Goal: Information Seeking & Learning: Learn about a topic

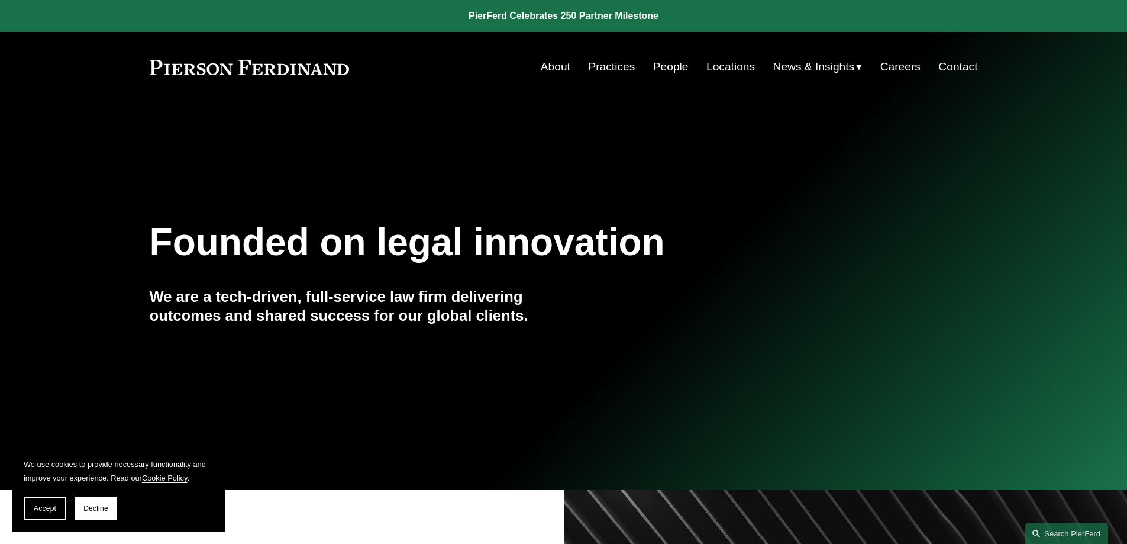
click at [659, 64] on link "People" at bounding box center [670, 67] width 35 height 22
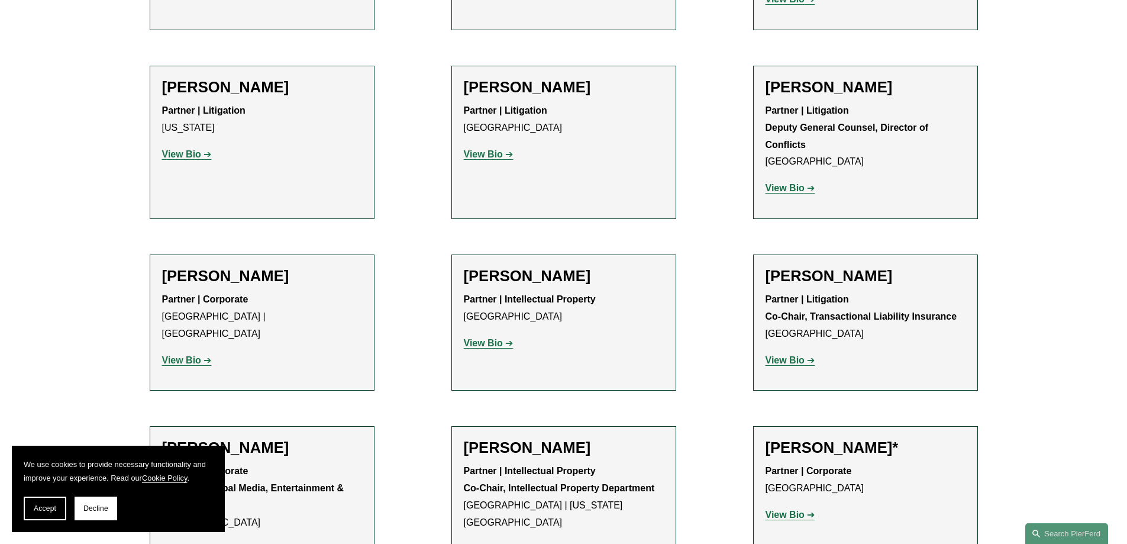
scroll to position [12720, 0]
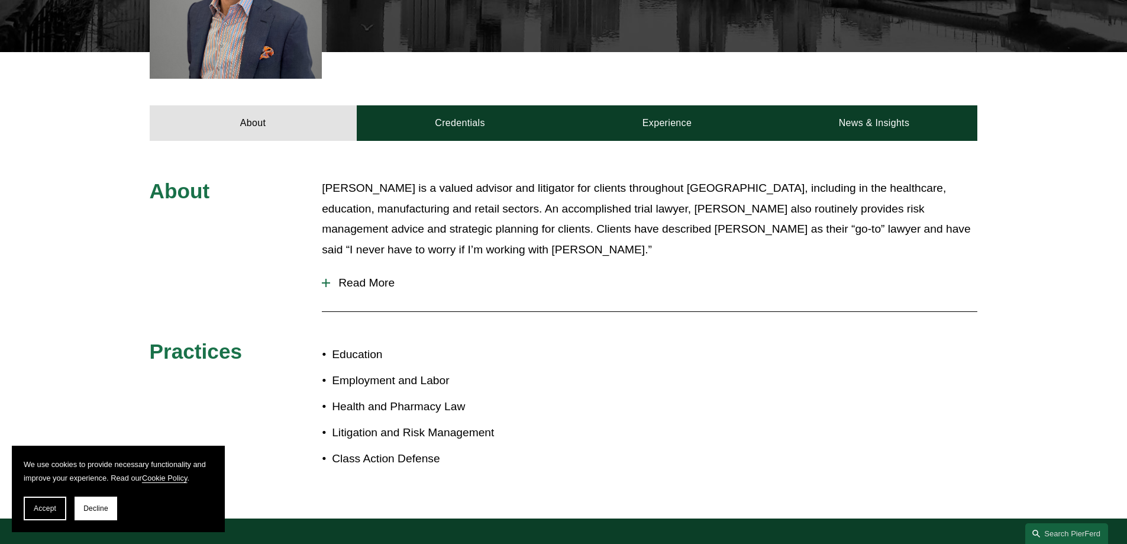
scroll to position [493, 0]
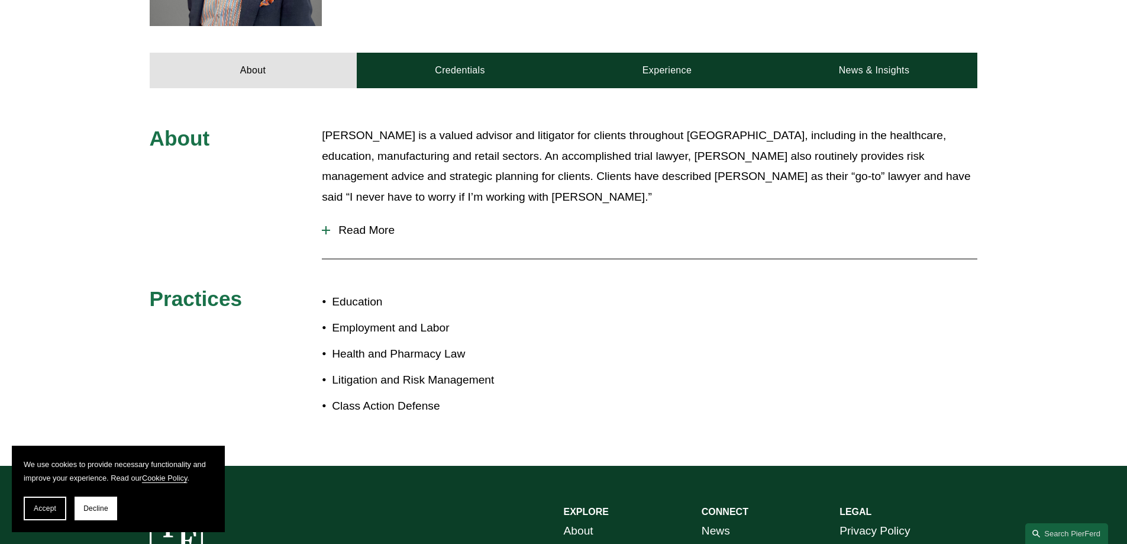
click at [328, 230] on div at bounding box center [326, 230] width 8 height 1
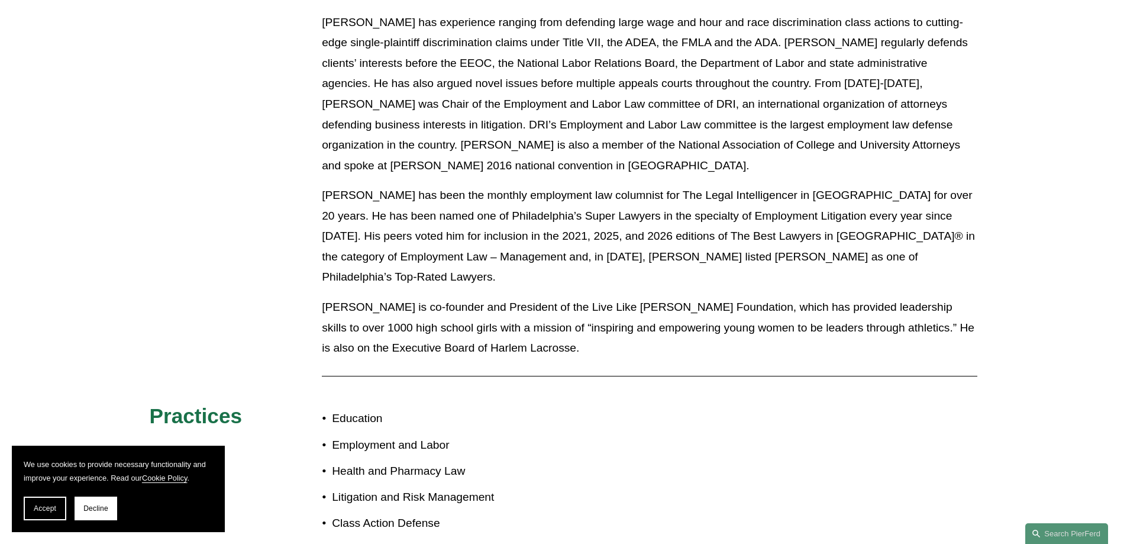
scroll to position [789, 0]
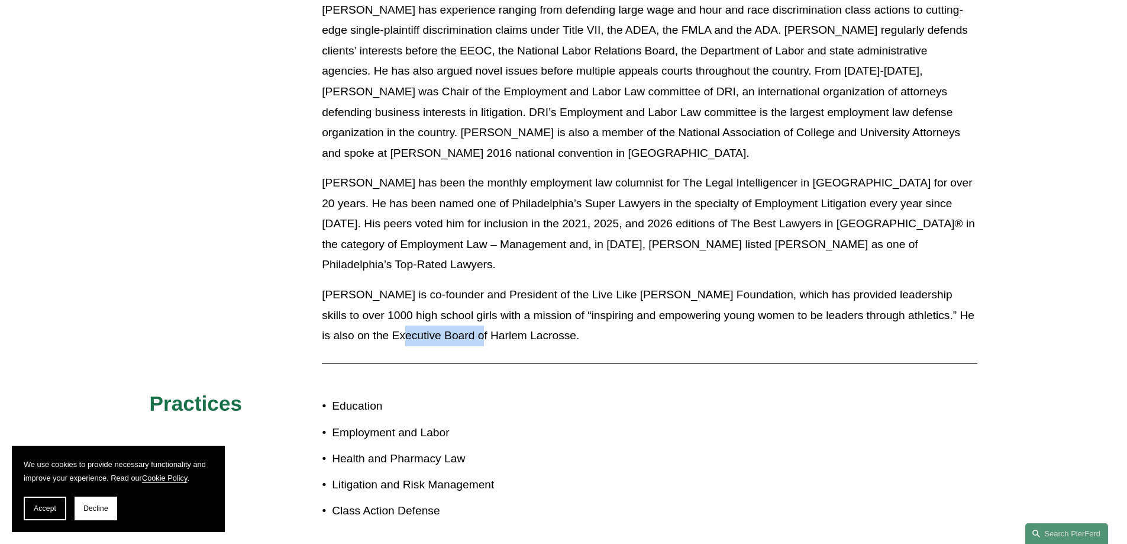
drag, startPoint x: 336, startPoint y: 292, endPoint x: 421, endPoint y: 290, distance: 84.6
click at [421, 290] on p "Sid is co-founder and President of the Live Like Blaine Foundation, which has p…" at bounding box center [650, 316] width 656 height 62
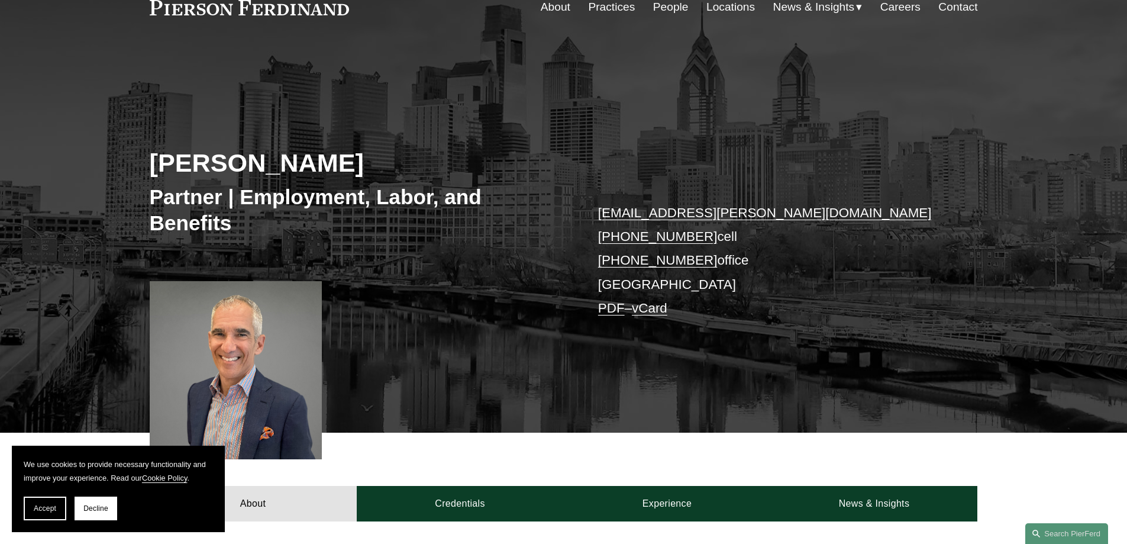
scroll to position [257, 0]
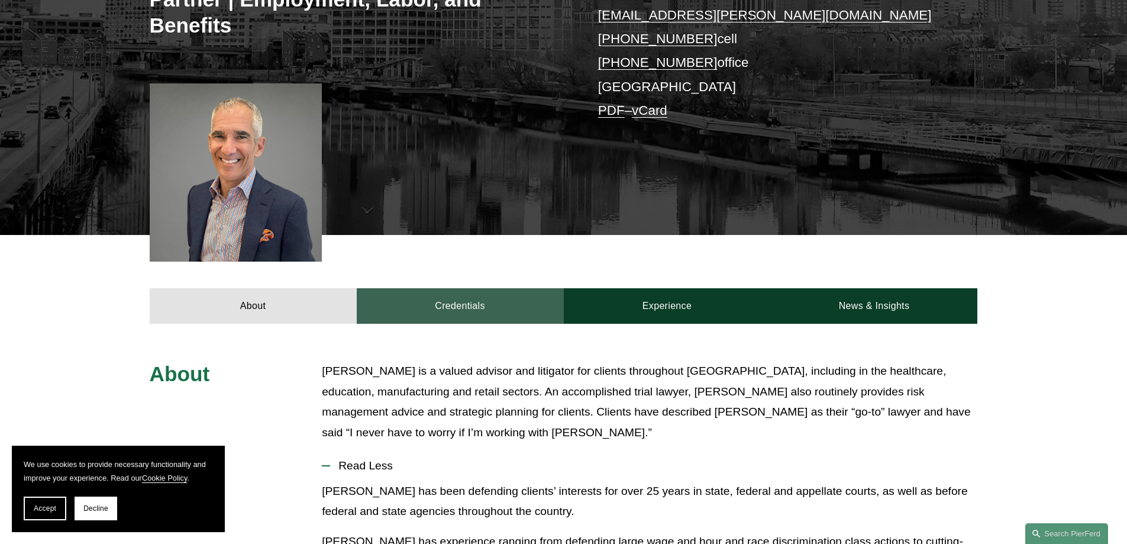
click at [477, 308] on link "Credentials" at bounding box center [460, 305] width 207 height 35
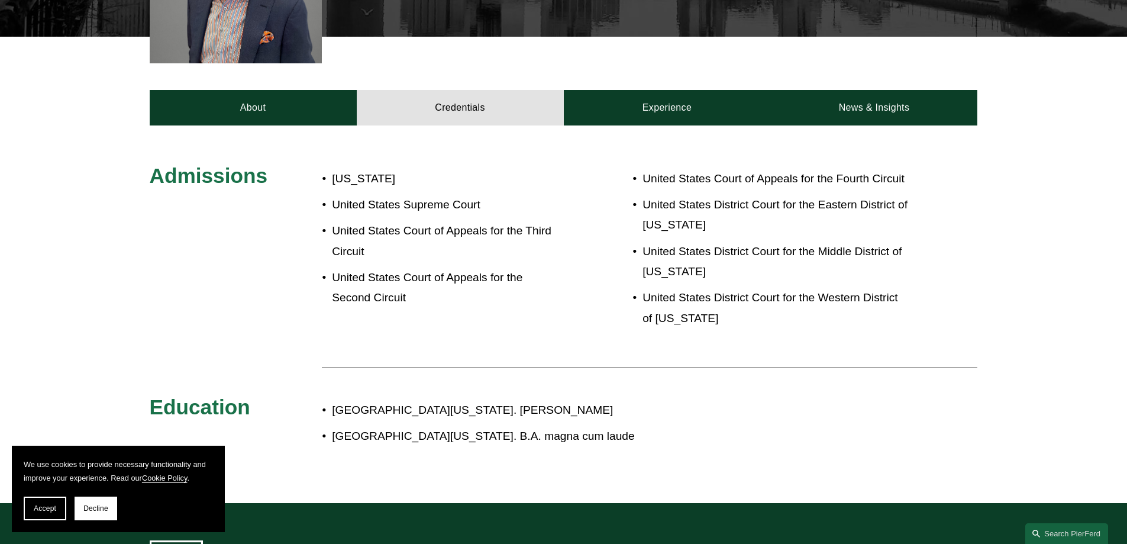
scroll to position [454, 0]
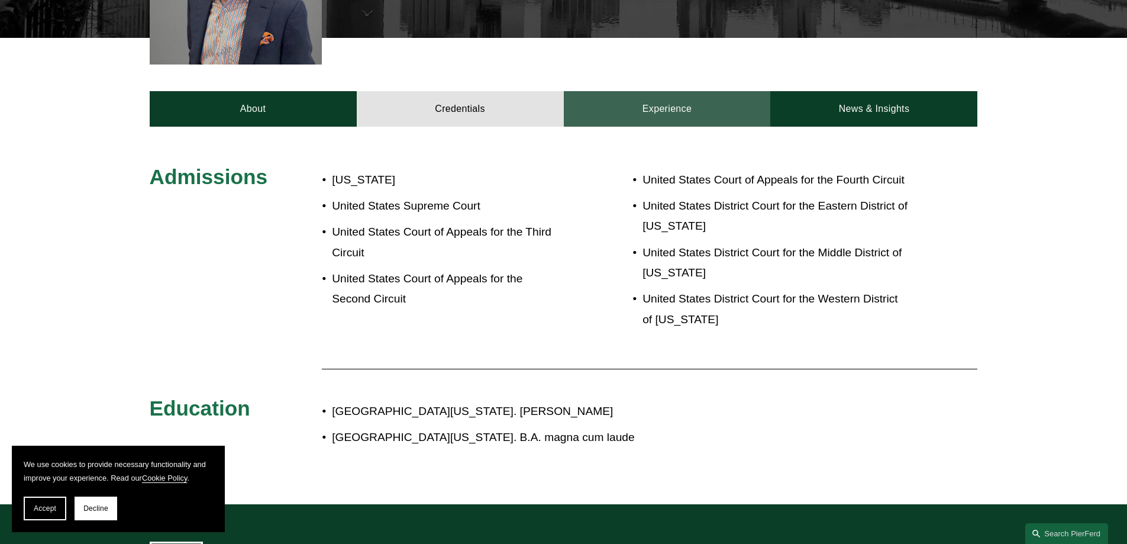
click at [664, 102] on link "Experience" at bounding box center [667, 108] width 207 height 35
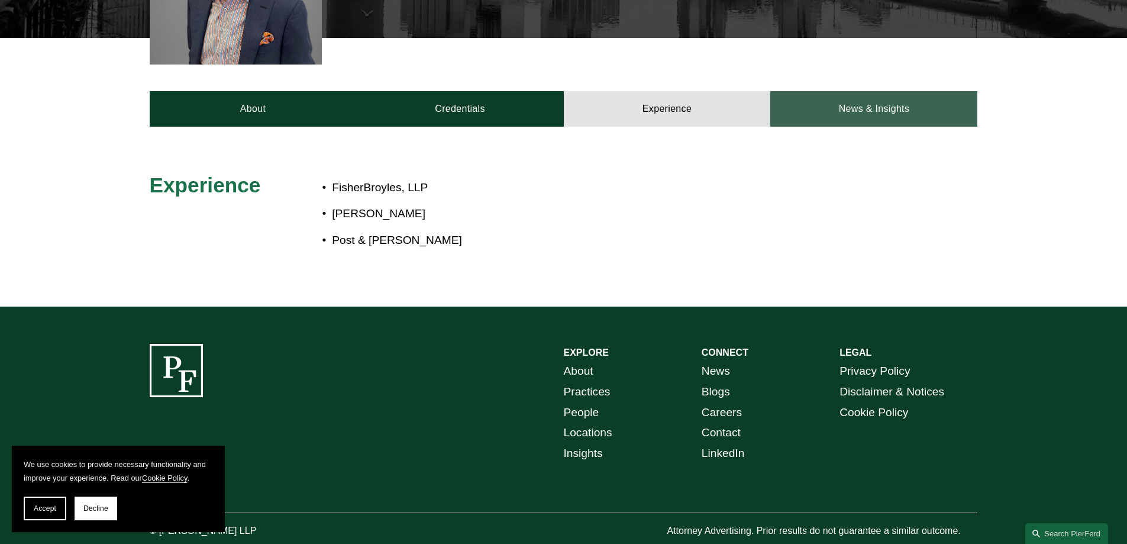
click at [881, 111] on link "News & Insights" at bounding box center [873, 108] width 207 height 35
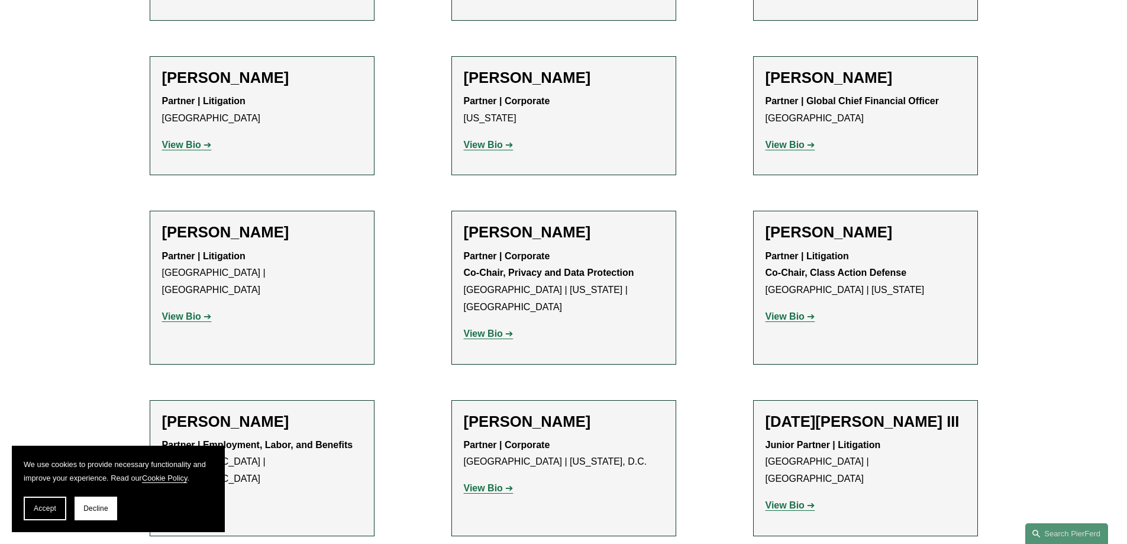
scroll to position [9170, 0]
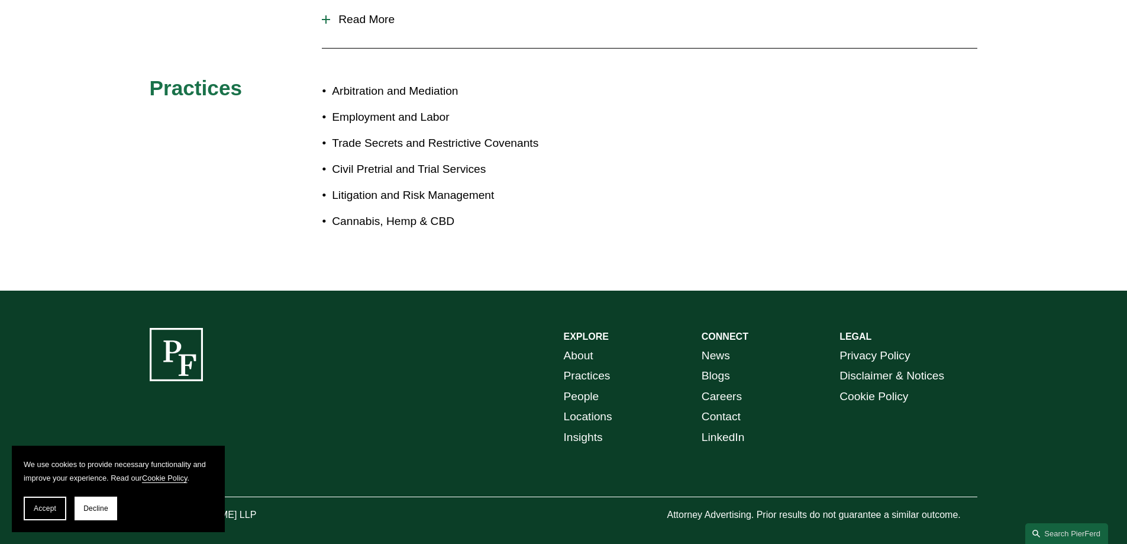
scroll to position [390, 0]
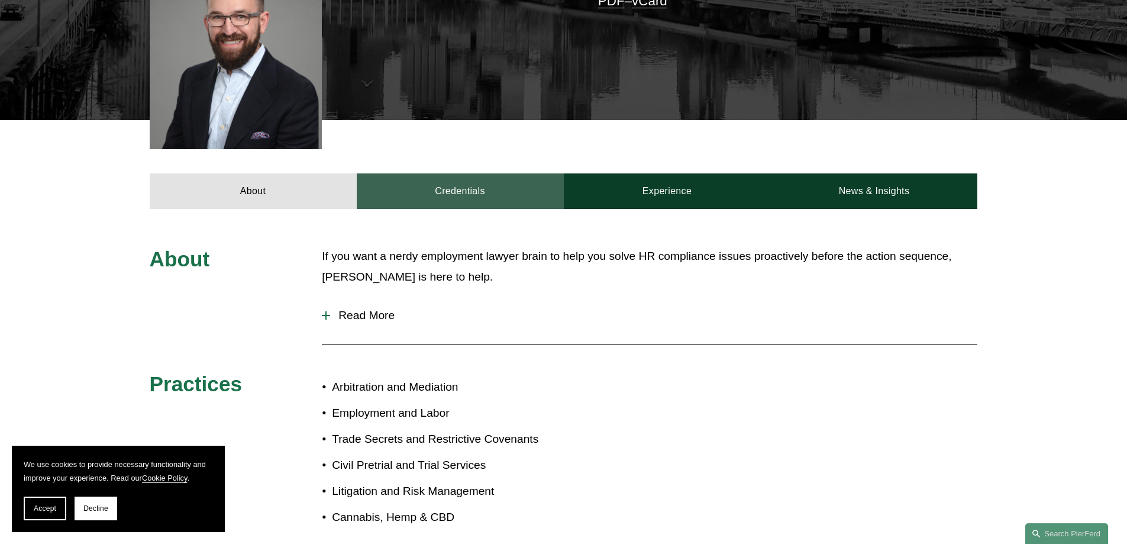
click at [440, 176] on link "Credentials" at bounding box center [460, 190] width 207 height 35
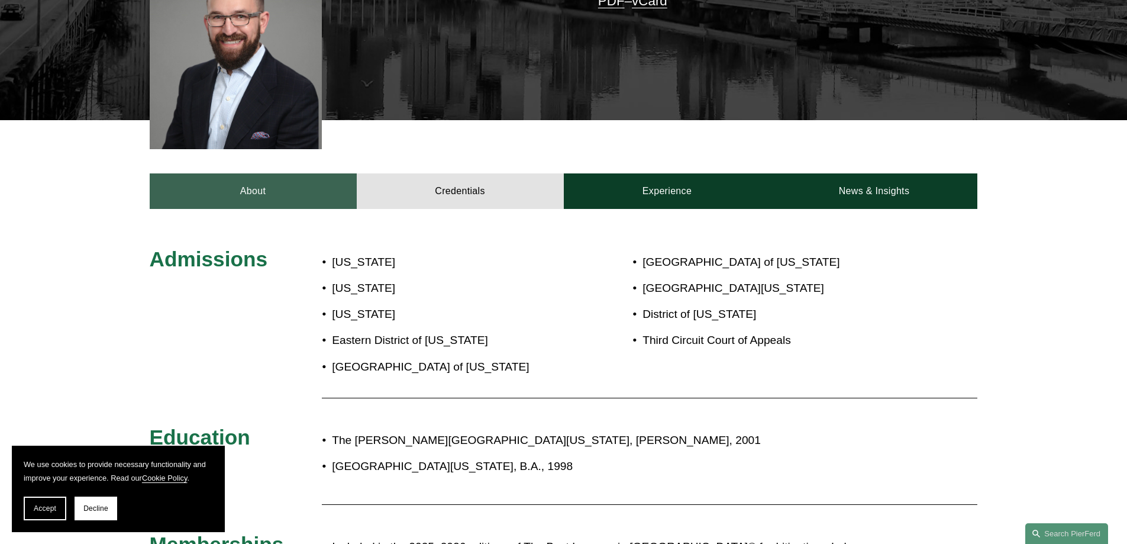
click at [266, 173] on link "About" at bounding box center [253, 190] width 207 height 35
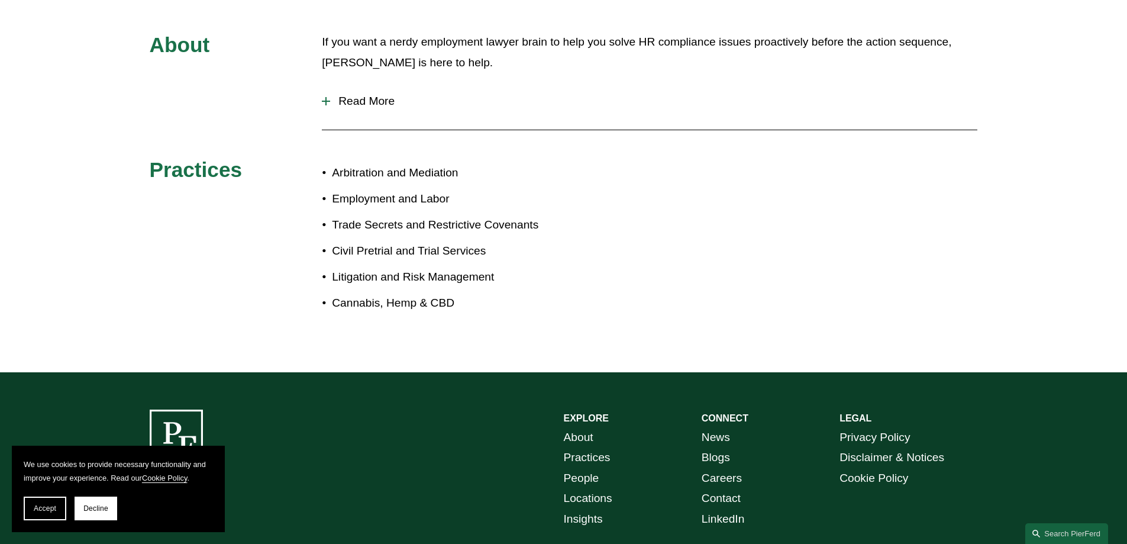
scroll to position [489, 0]
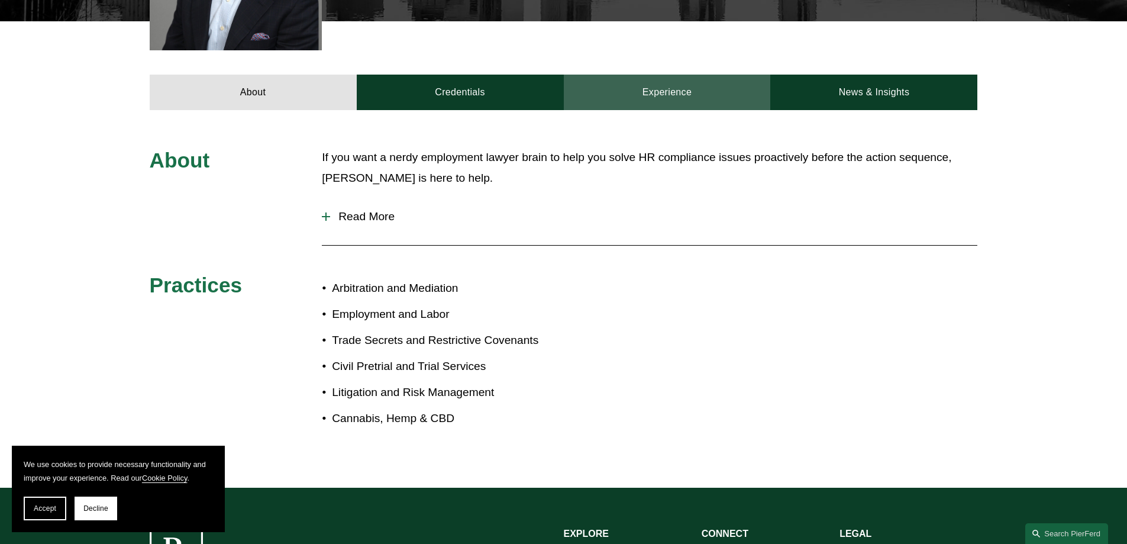
click at [705, 79] on link "Experience" at bounding box center [667, 92] width 207 height 35
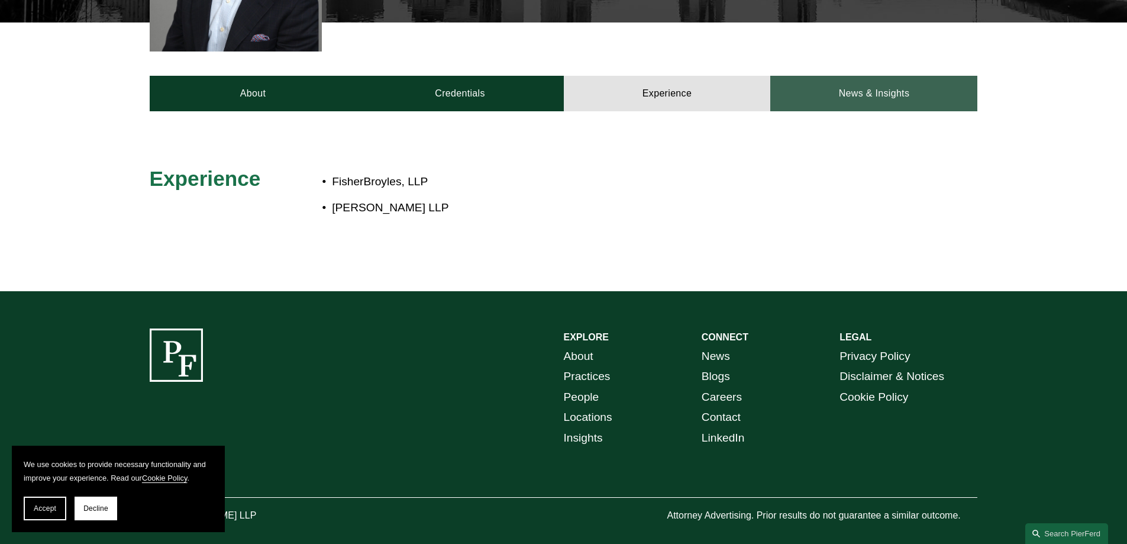
click at [895, 76] on link "News & Insights" at bounding box center [873, 93] width 207 height 35
